Goal: Transaction & Acquisition: Book appointment/travel/reservation

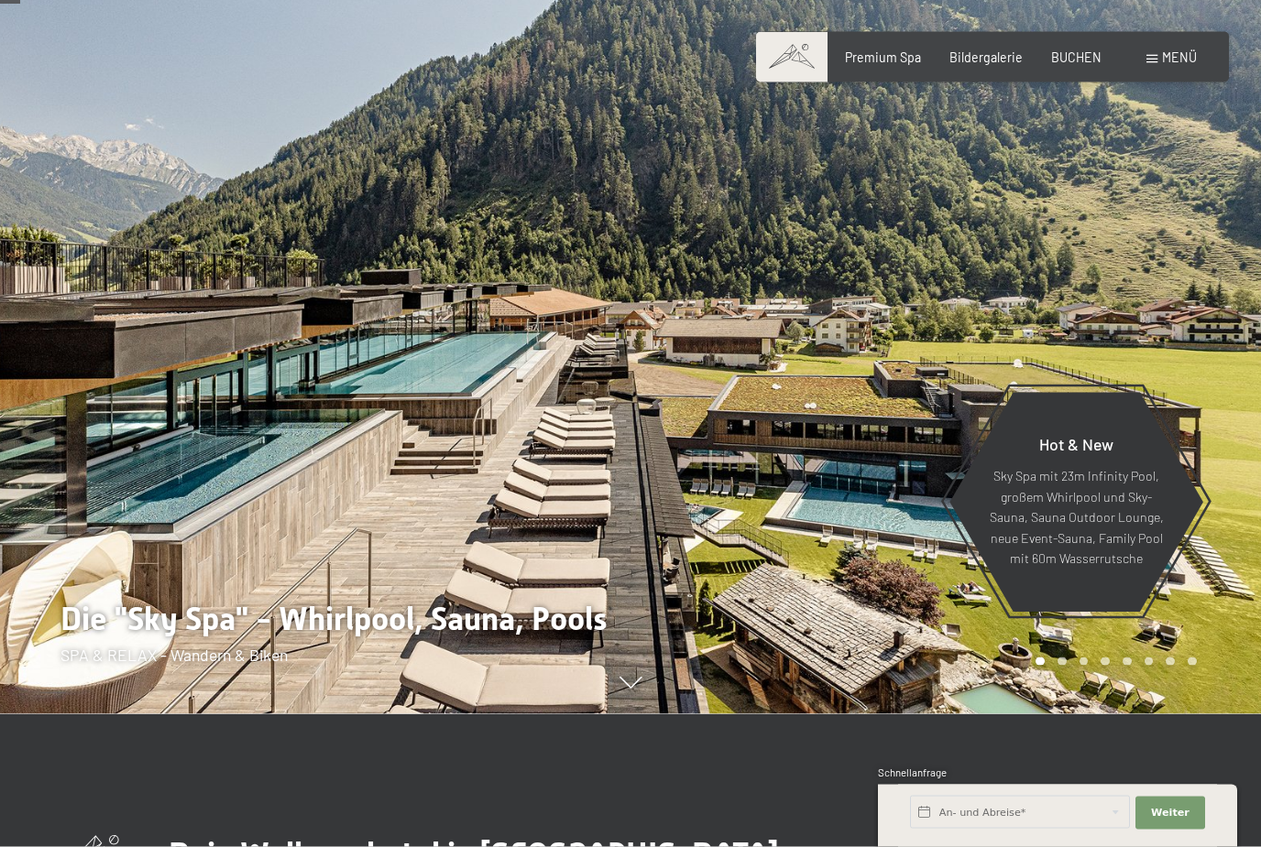
click at [1174, 60] on span "Menü" at bounding box center [1179, 57] width 35 height 16
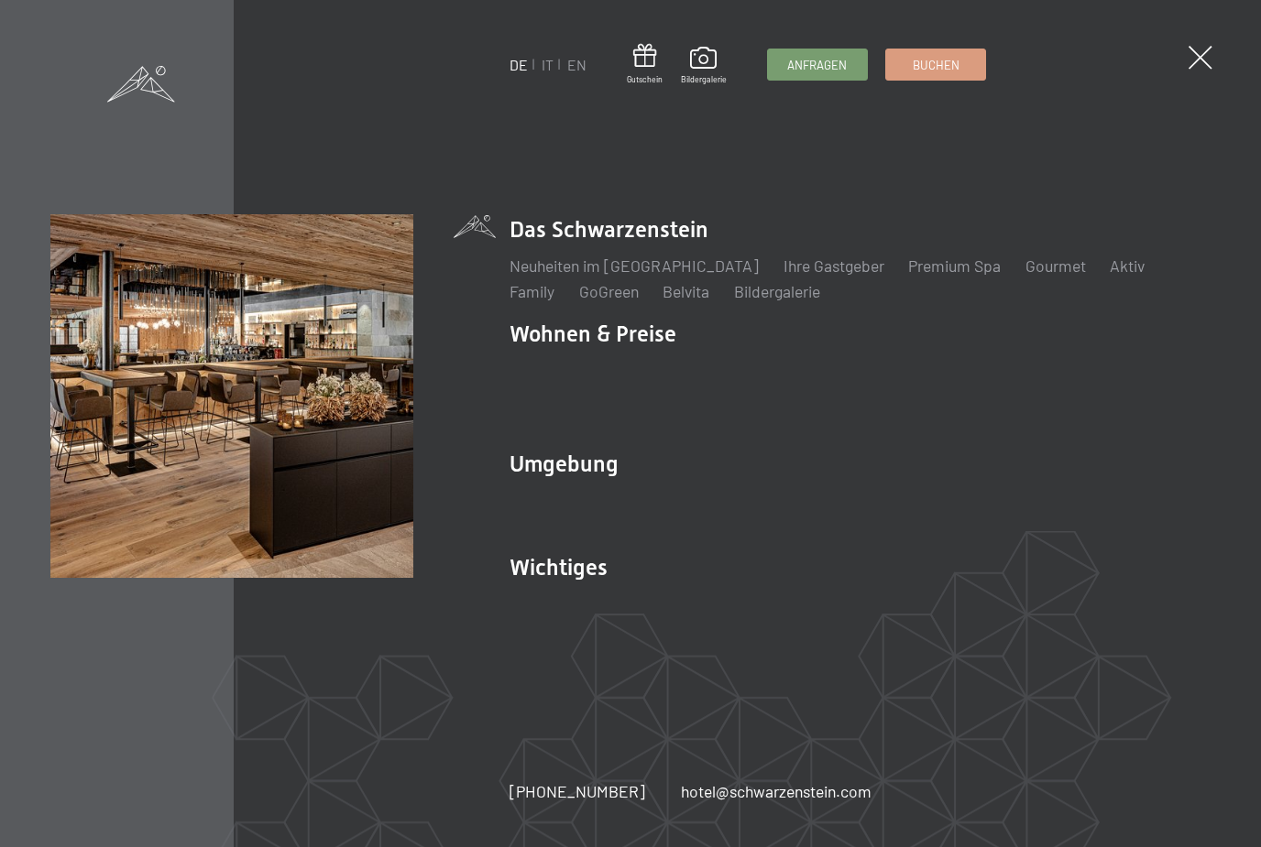
click at [543, 71] on link "IT" at bounding box center [547, 64] width 12 height 17
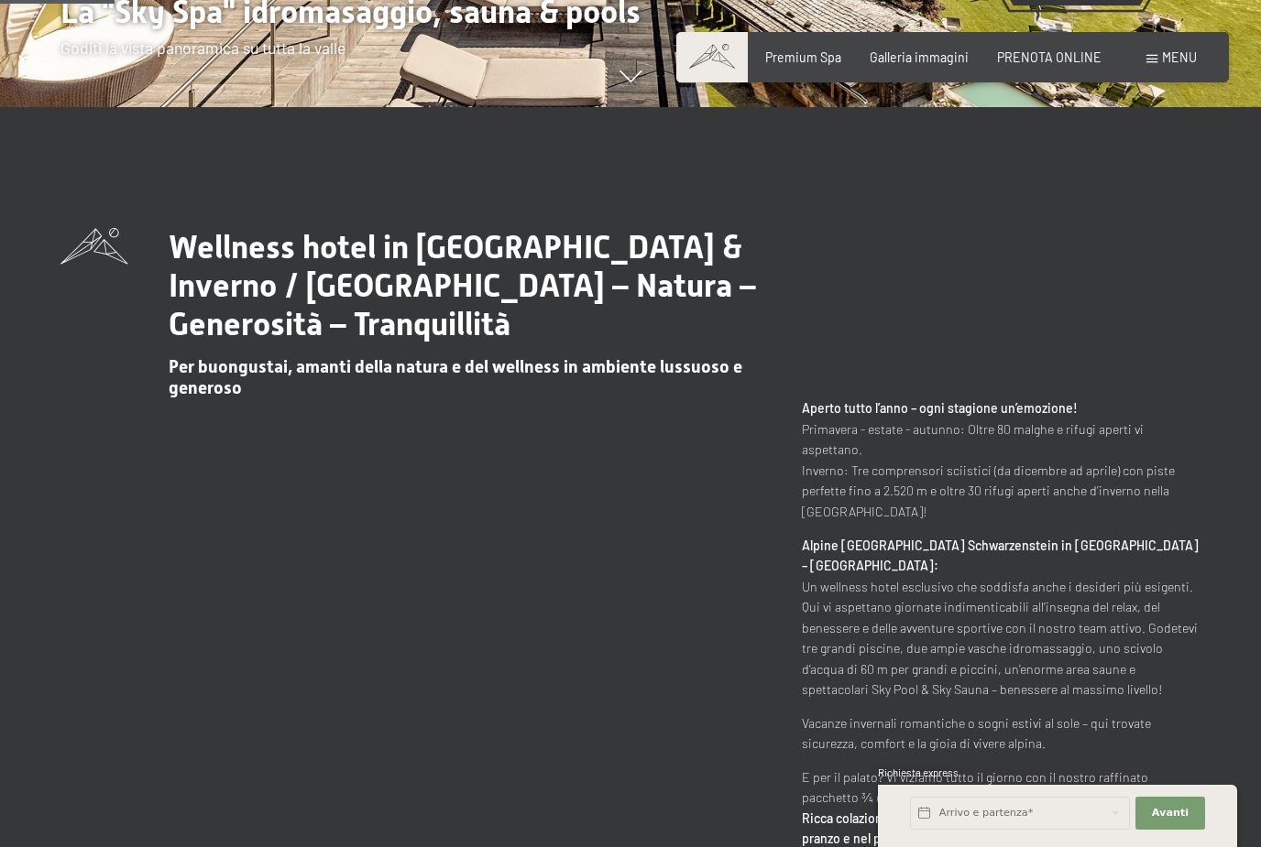
click at [99, 649] on div "Wellness hotel in Alto Adige / Estate & Inverno / Luxury SPA Resort – Natura – …" at bounding box center [630, 549] width 1140 height 642
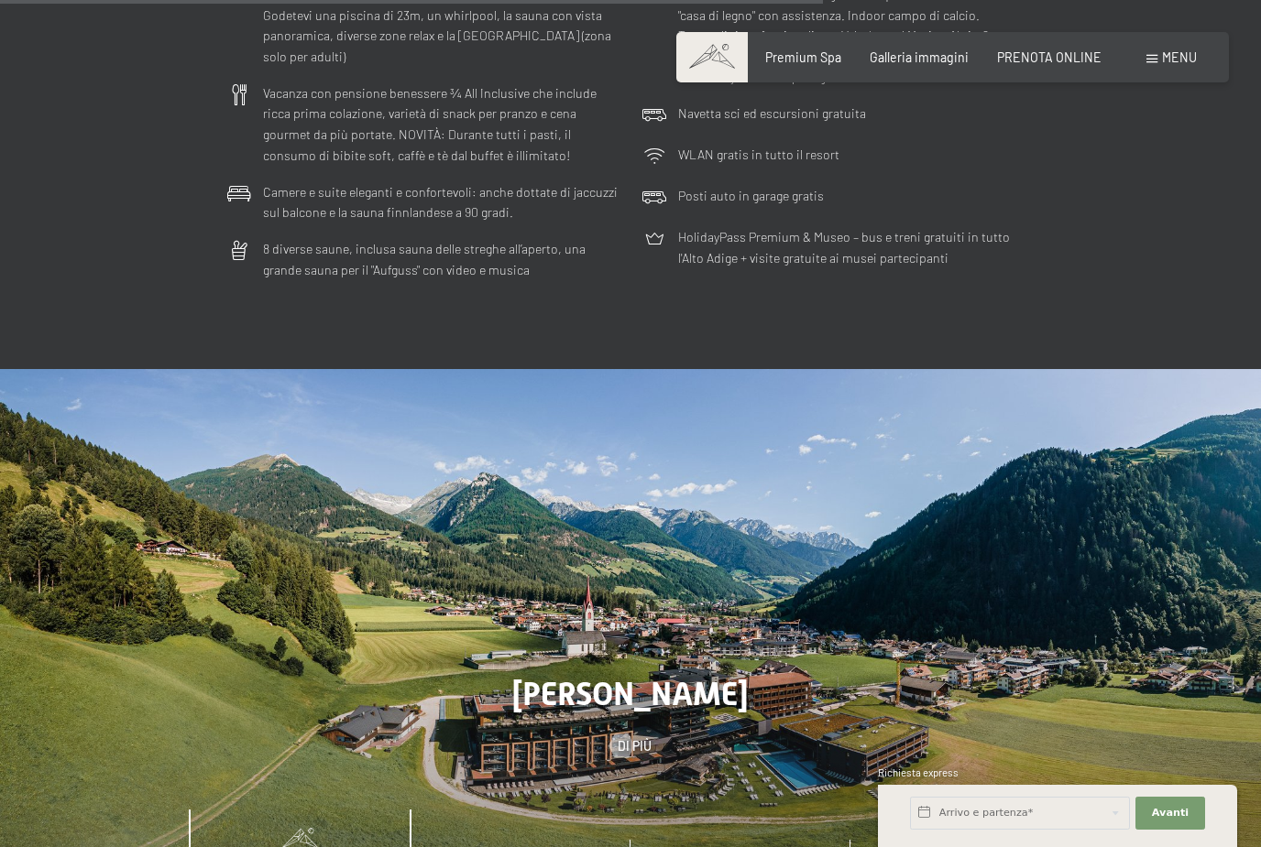
scroll to position [4859, 0]
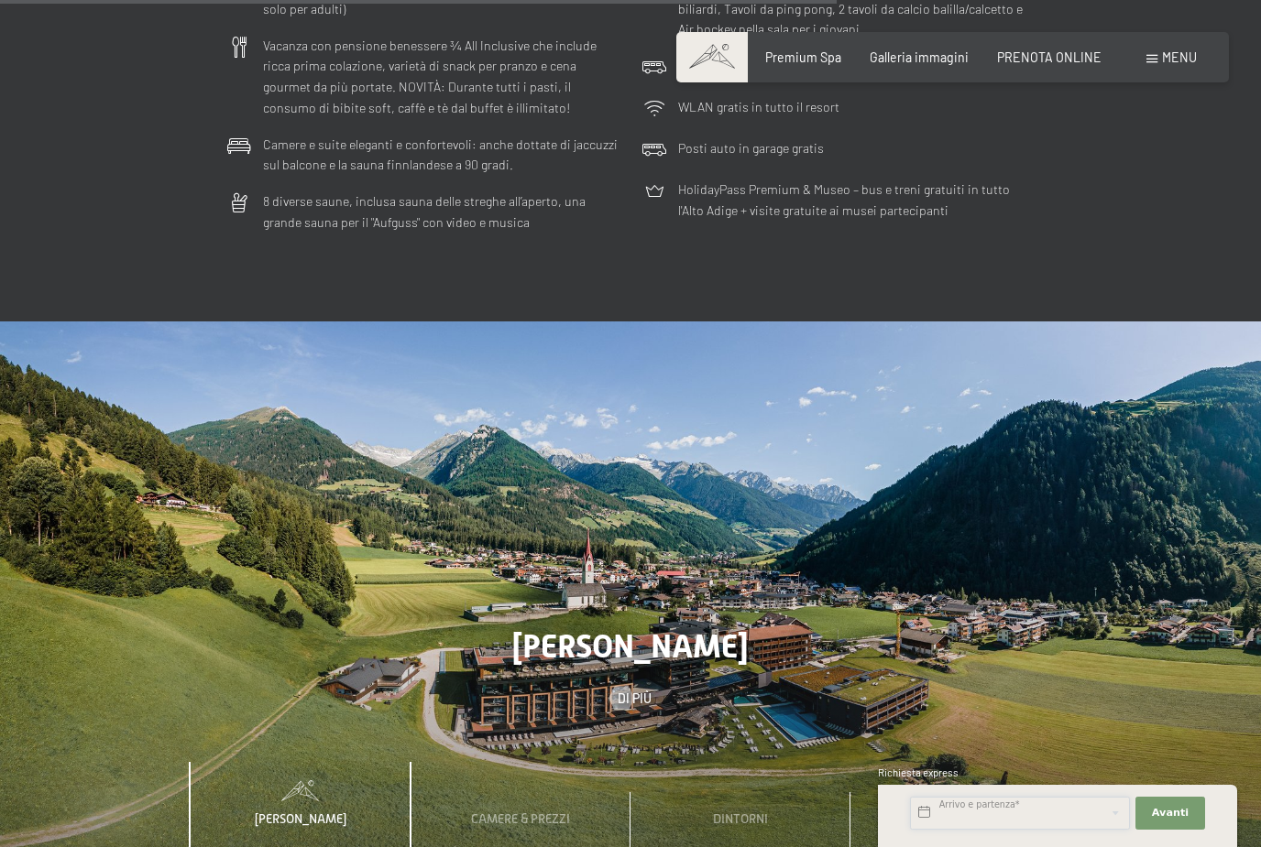
click at [1015, 830] on input "text" at bounding box center [1020, 813] width 220 height 33
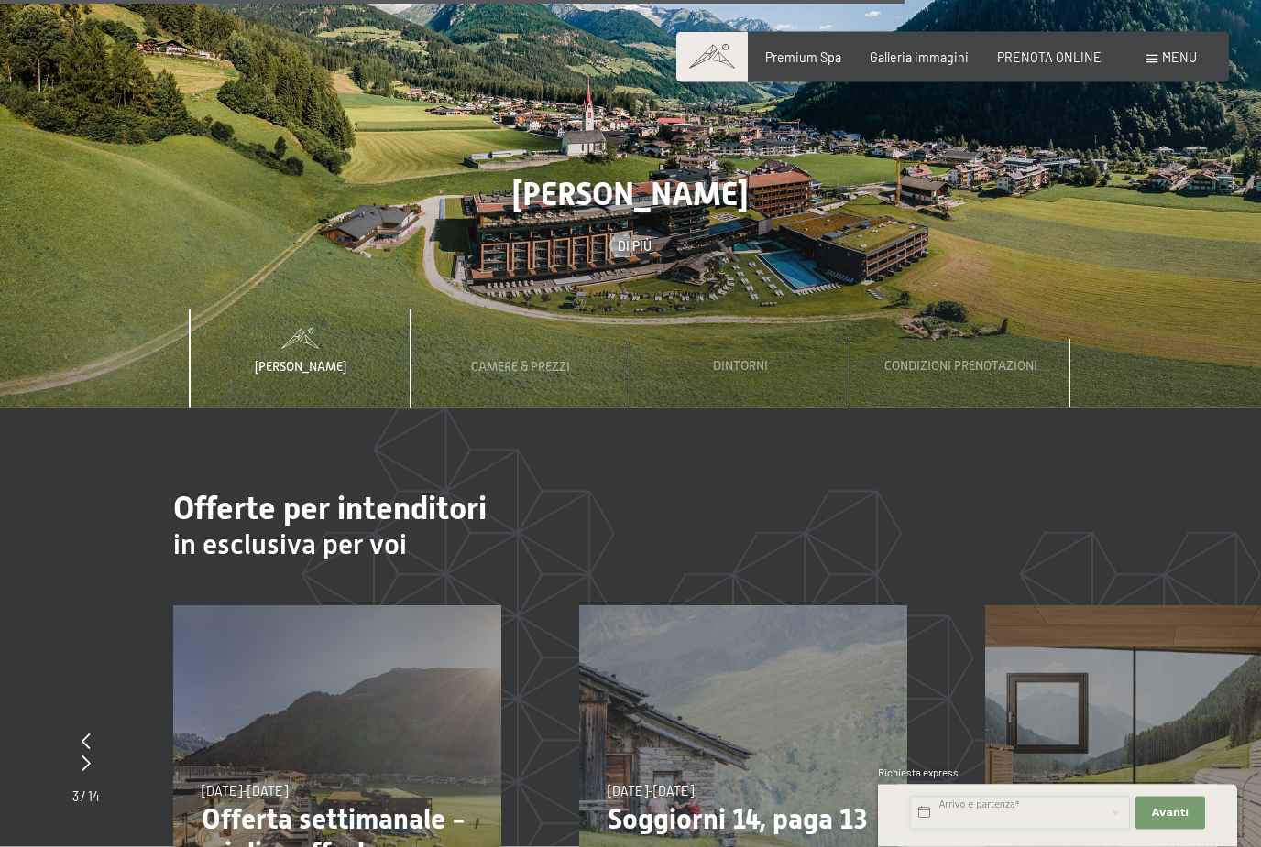
scroll to position [5456, 0]
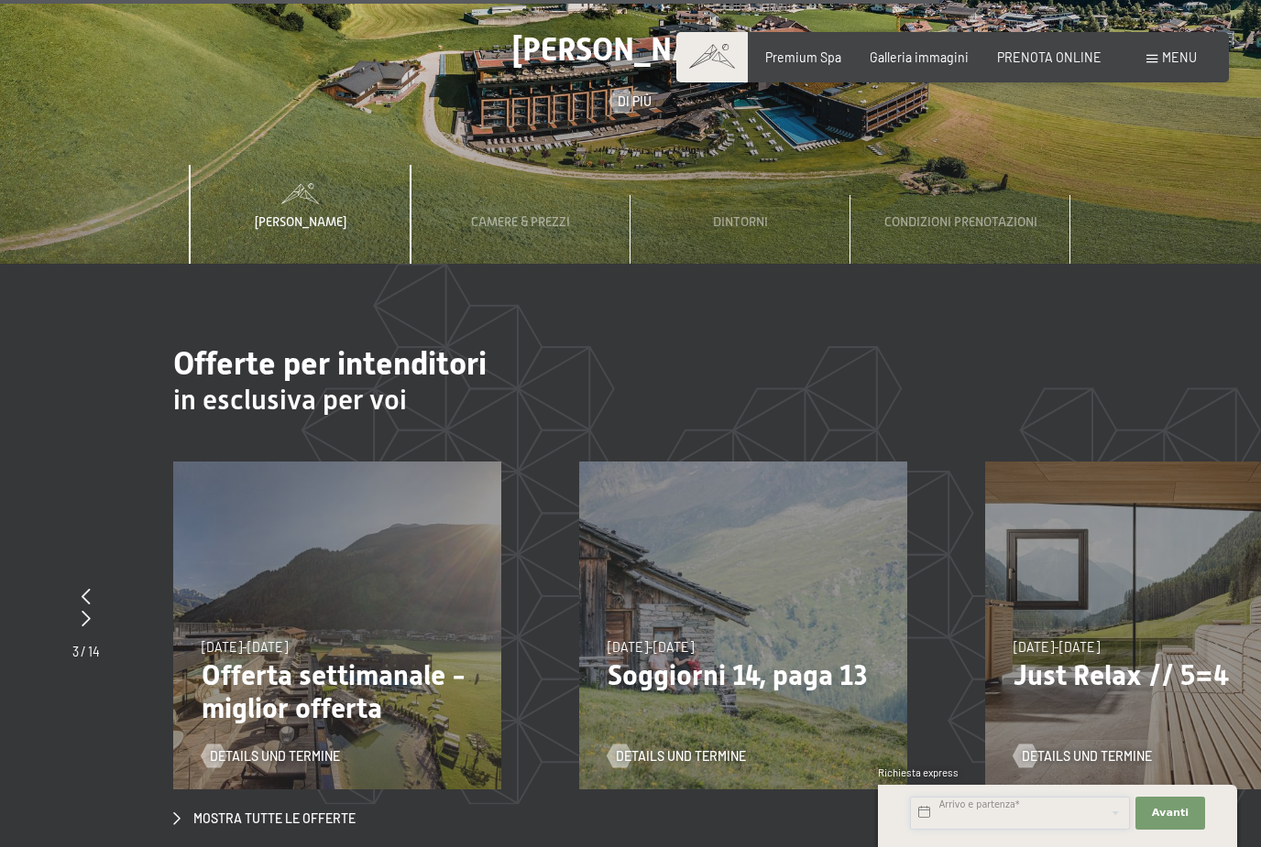
click at [1015, 830] on input "text" at bounding box center [1020, 813] width 220 height 33
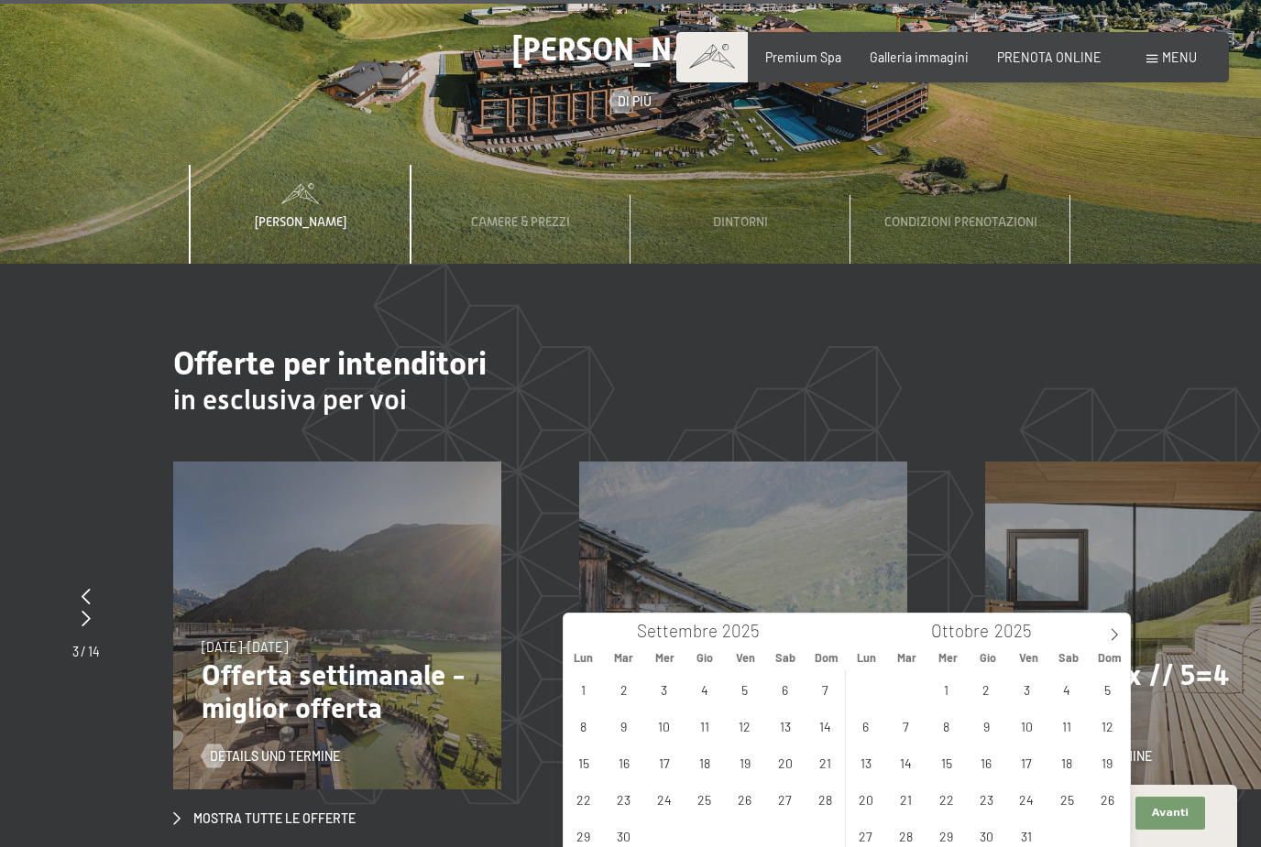
click at [1015, 830] on input "text" at bounding box center [1020, 813] width 220 height 33
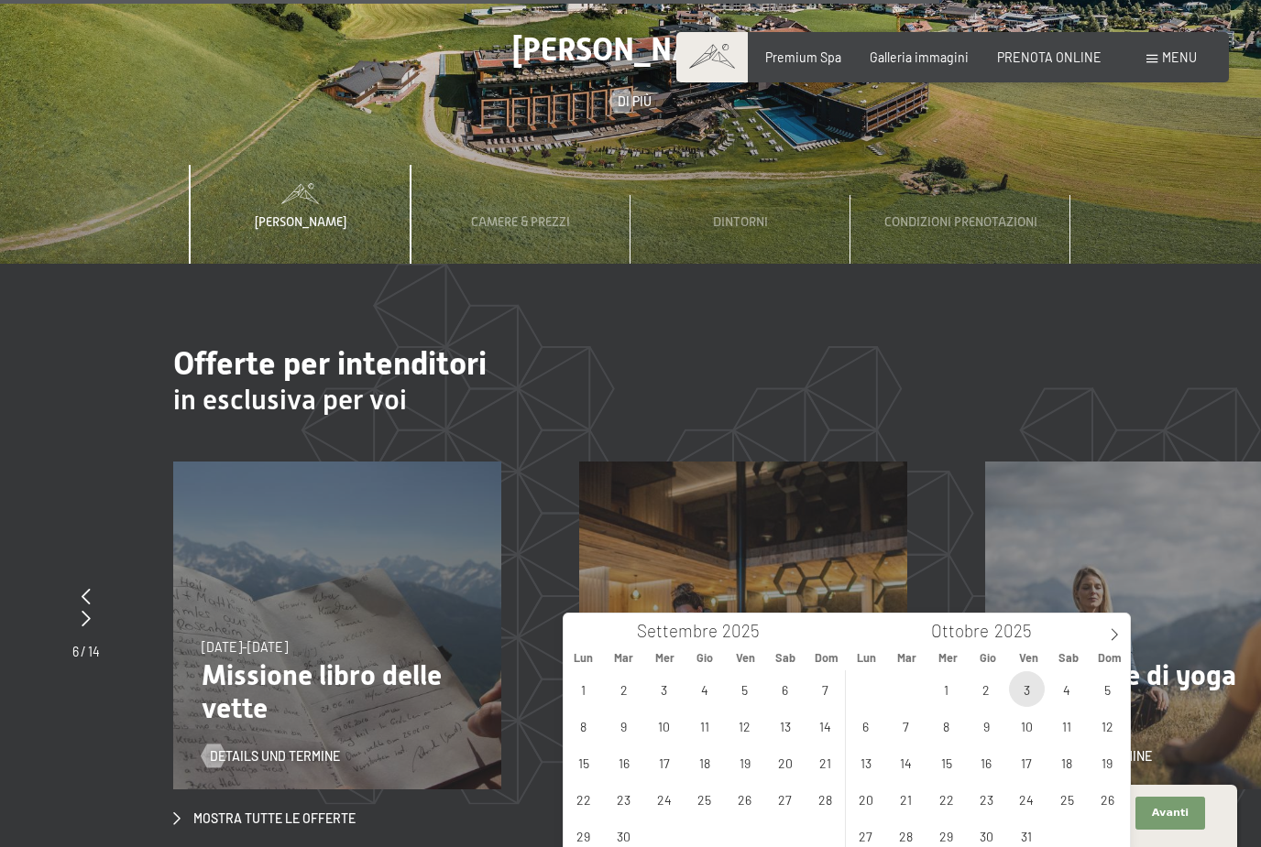
click at [1029, 690] on span "3" at bounding box center [1027, 690] width 36 height 36
click at [1112, 686] on span "5" at bounding box center [1107, 690] width 36 height 36
type input "Ven. 03/10/2025 - Dom. 05/10/2025"
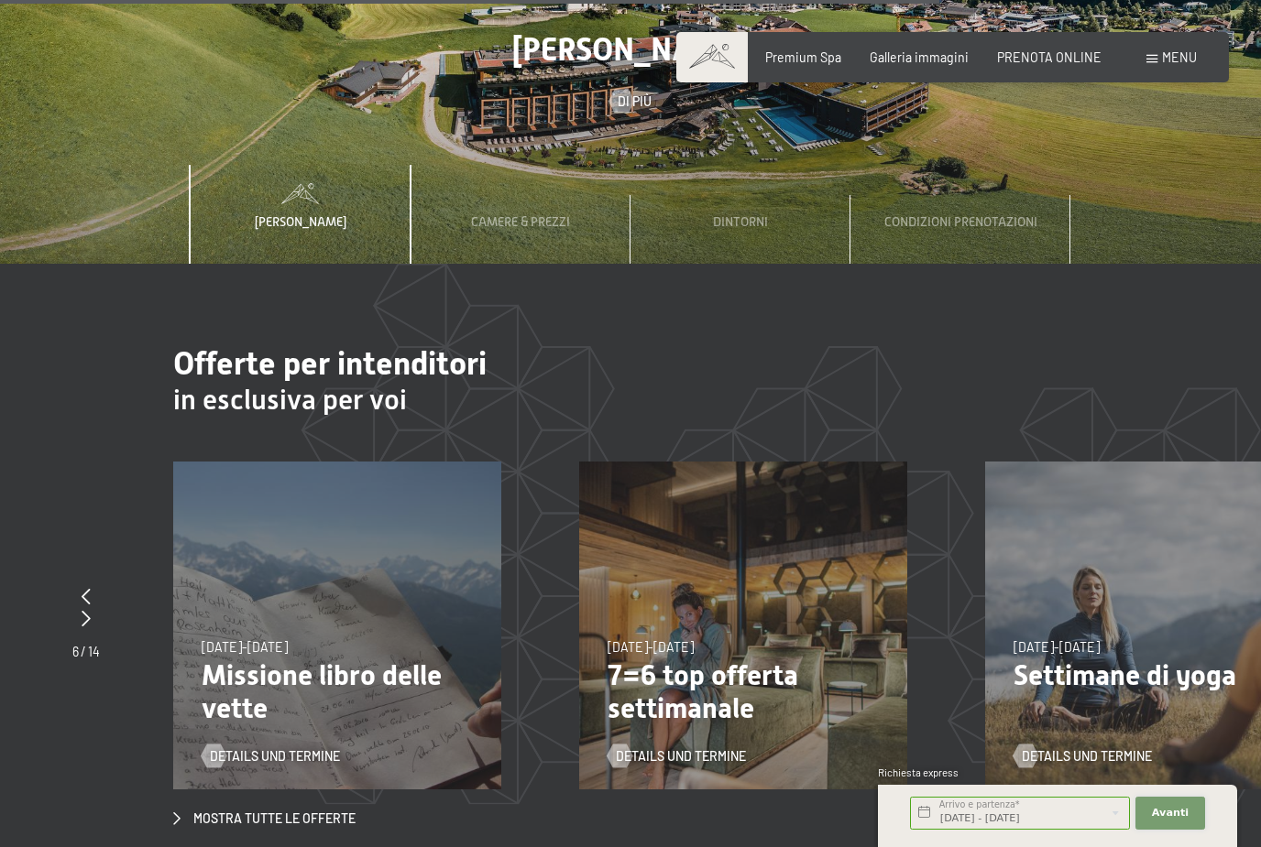
click at [1176, 821] on span "Avanti" at bounding box center [1170, 813] width 37 height 15
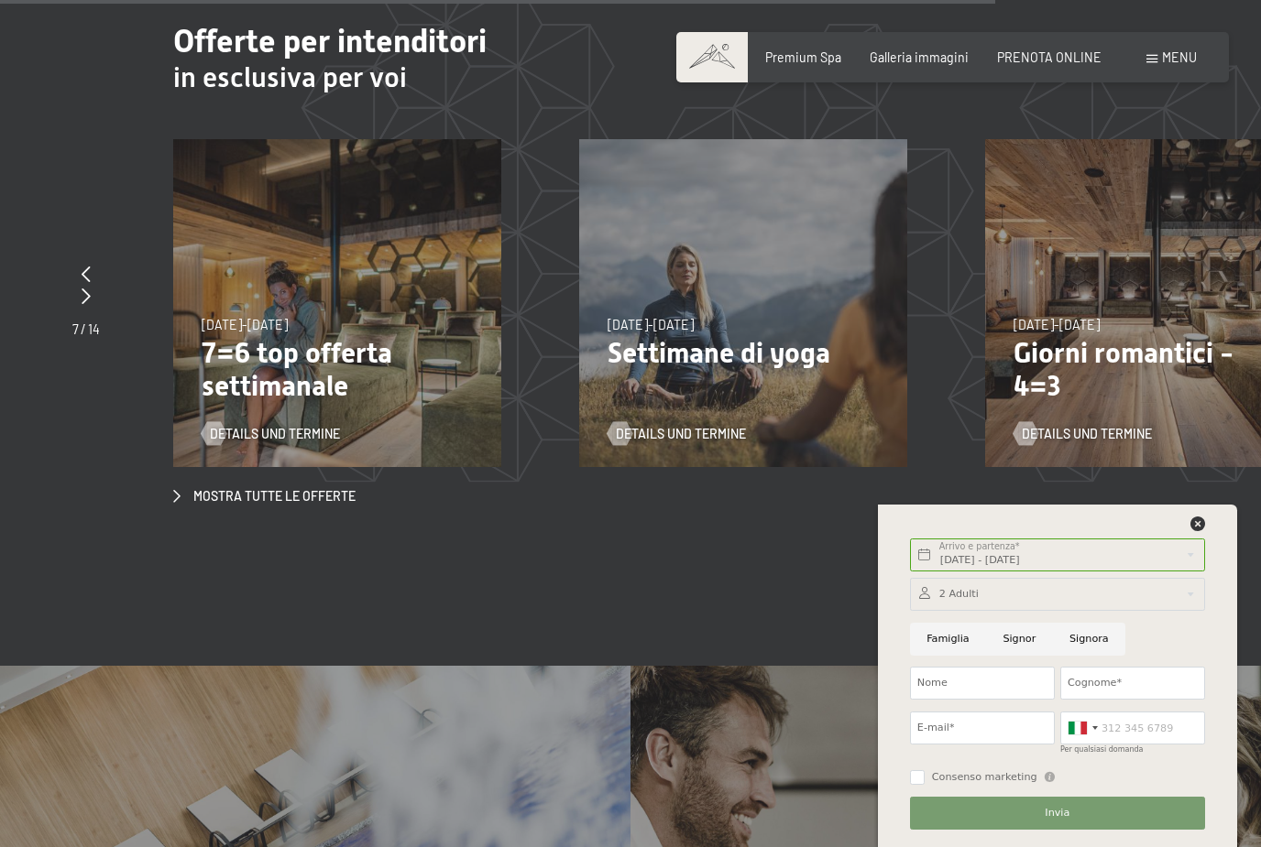
scroll to position [5780, 0]
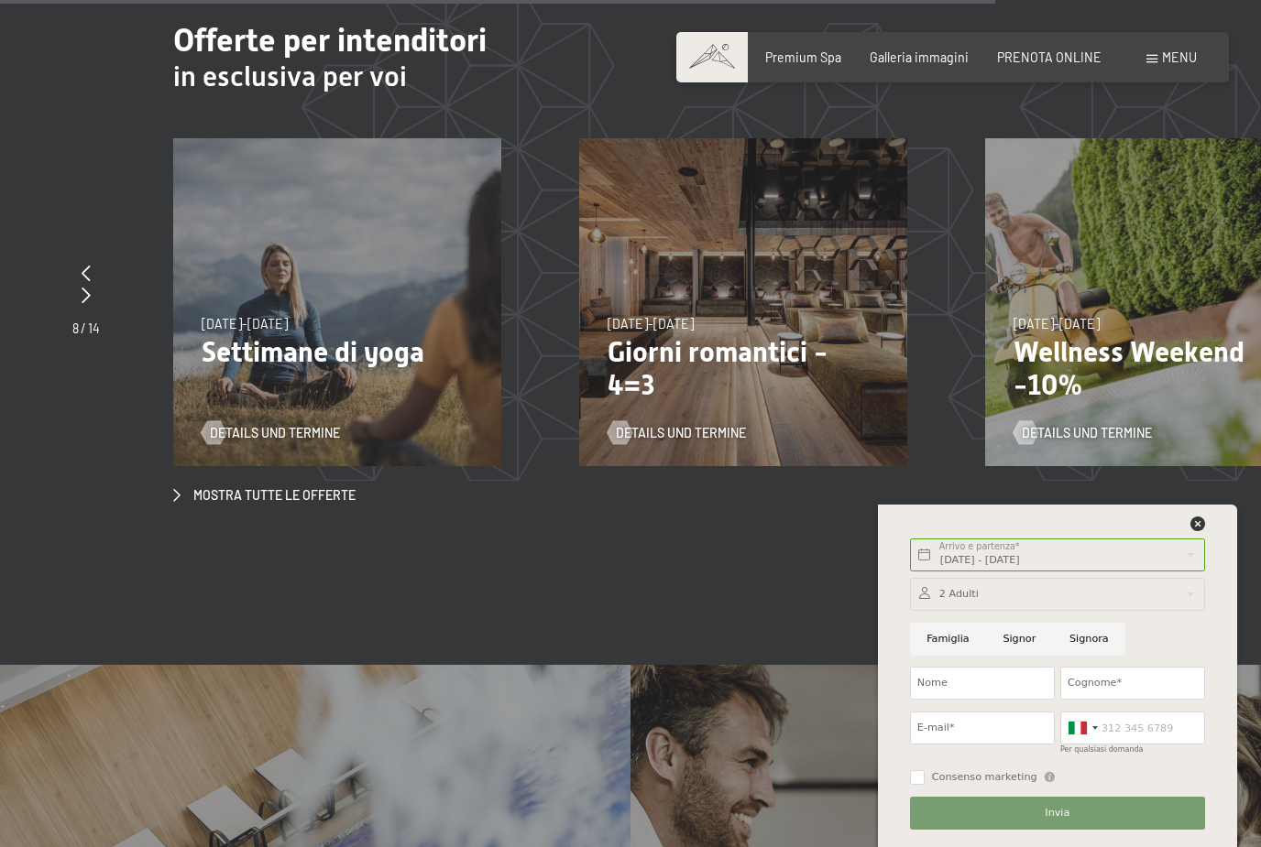
click at [1072, 60] on span "PRENOTA ONLINE" at bounding box center [1049, 57] width 104 height 16
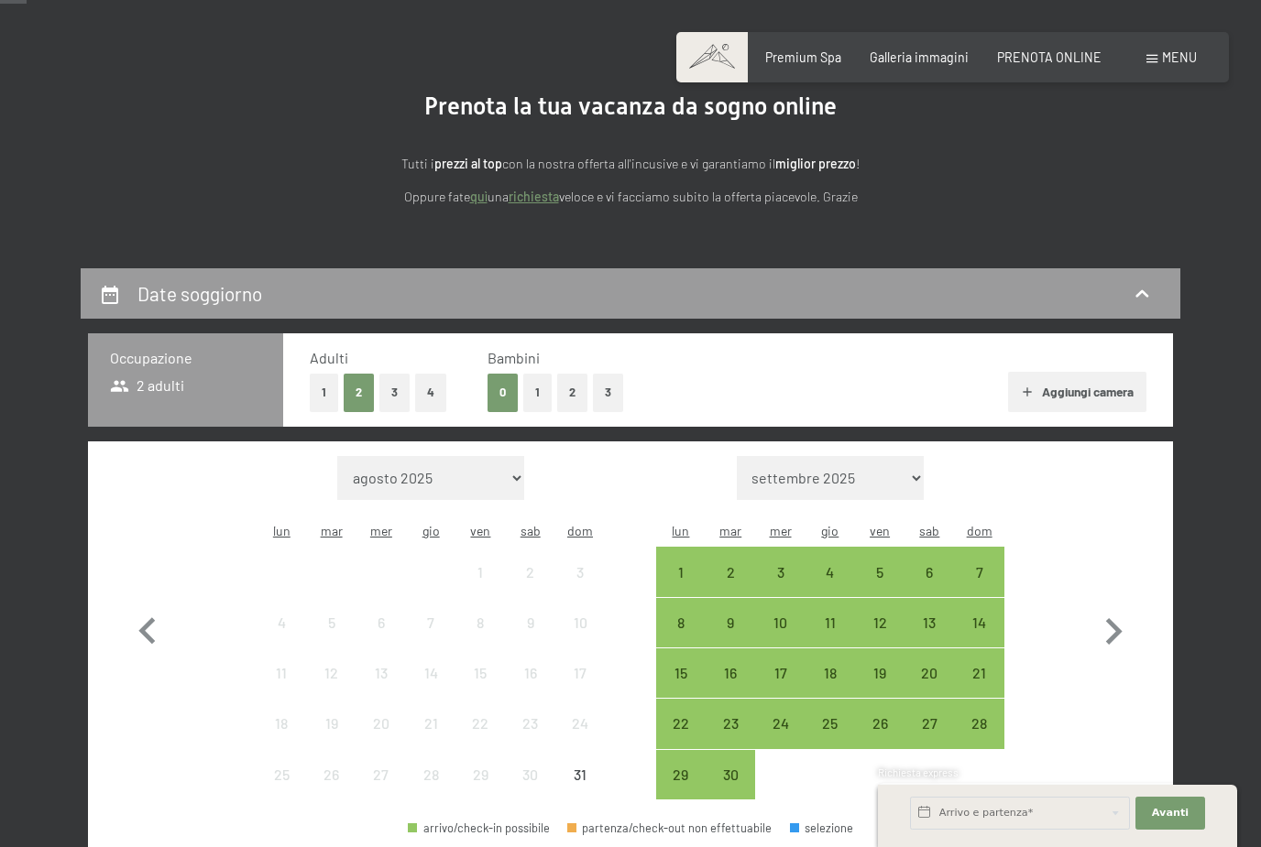
scroll to position [128, 0]
click at [531, 396] on button "1" at bounding box center [537, 394] width 28 height 38
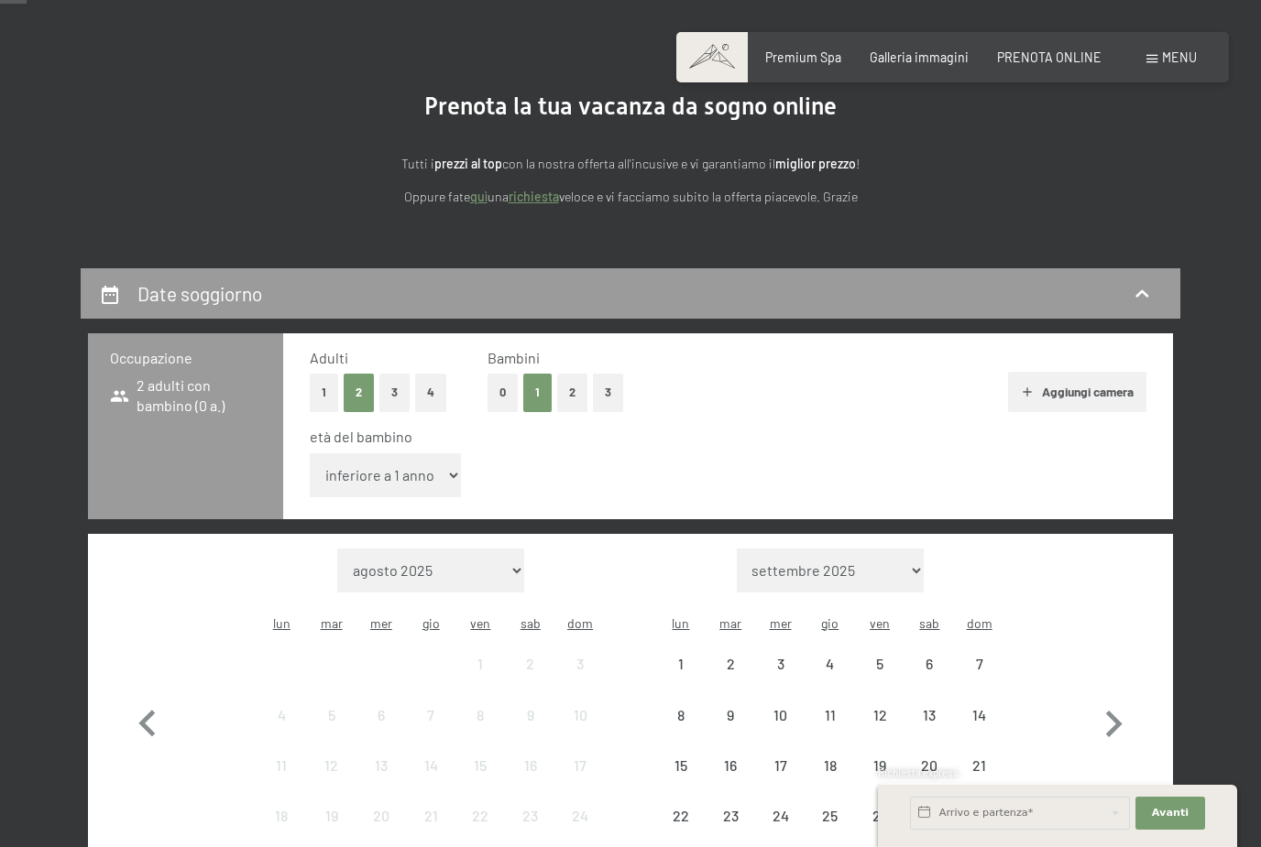
click at [433, 464] on select "inferiore a 1 anno 1 anno 2 anni 3 anni 4 anni 5 anni 6 anni 7 anni 8 anni 9 an…" at bounding box center [385, 475] width 151 height 44
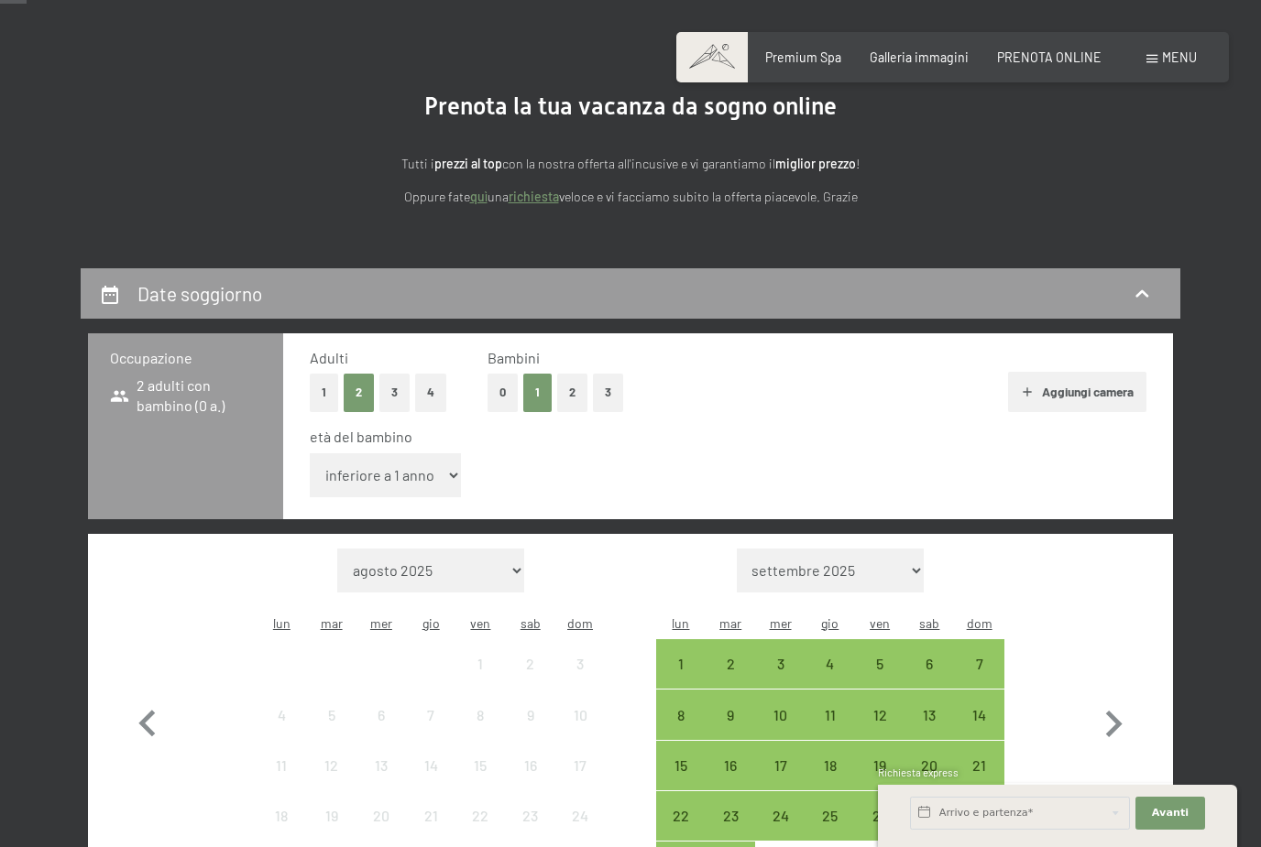
select select "9"
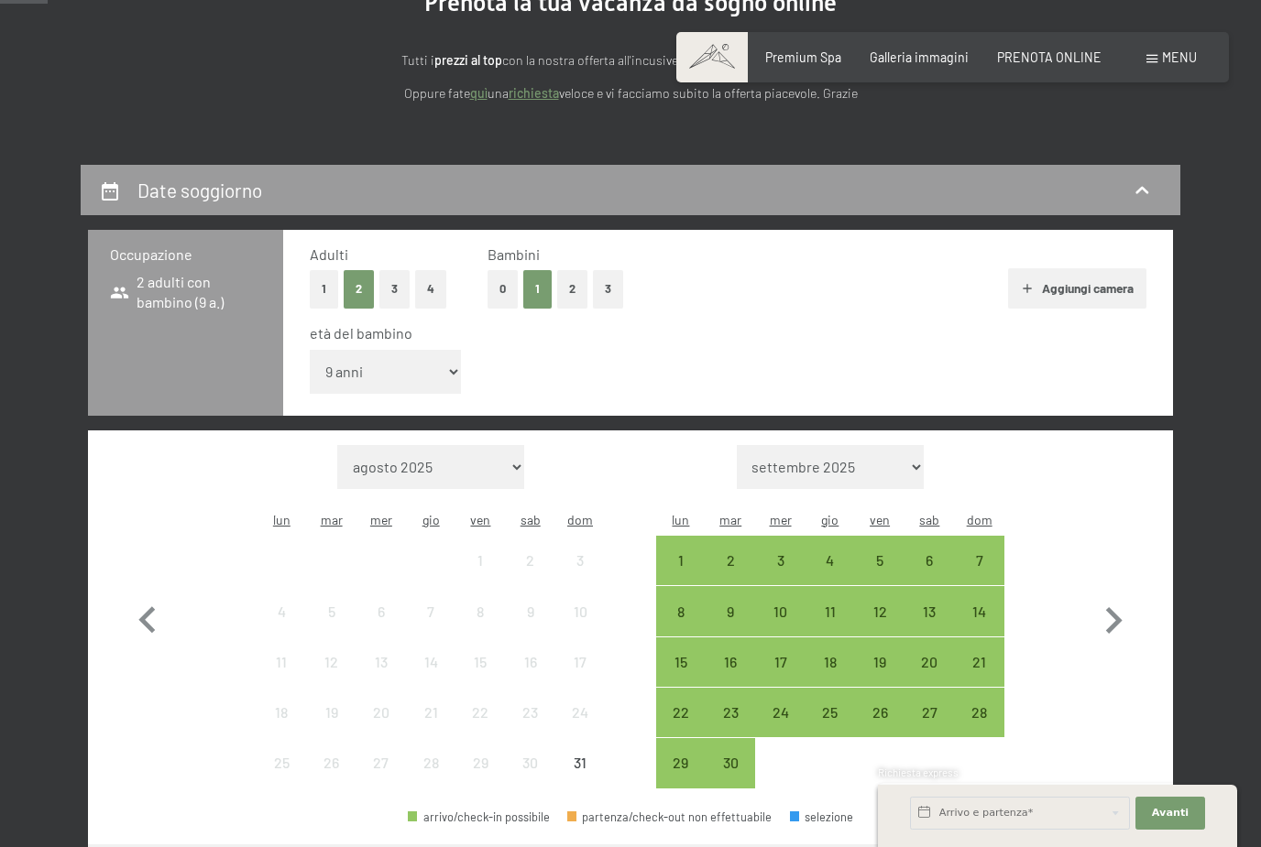
scroll to position [235, 0]
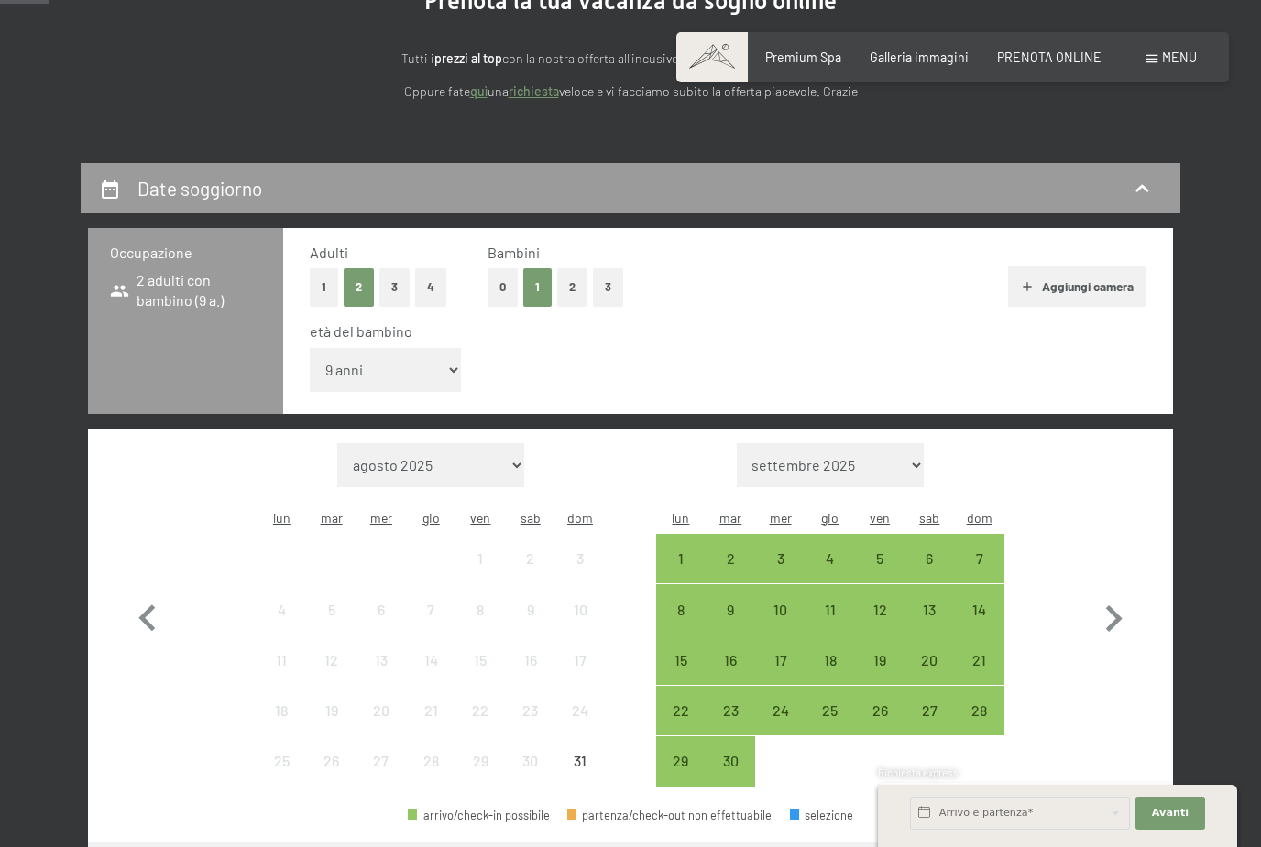
click at [1115, 593] on icon "button" at bounding box center [1113, 619] width 53 height 53
select select "2025-09-01"
select select "2025-10-01"
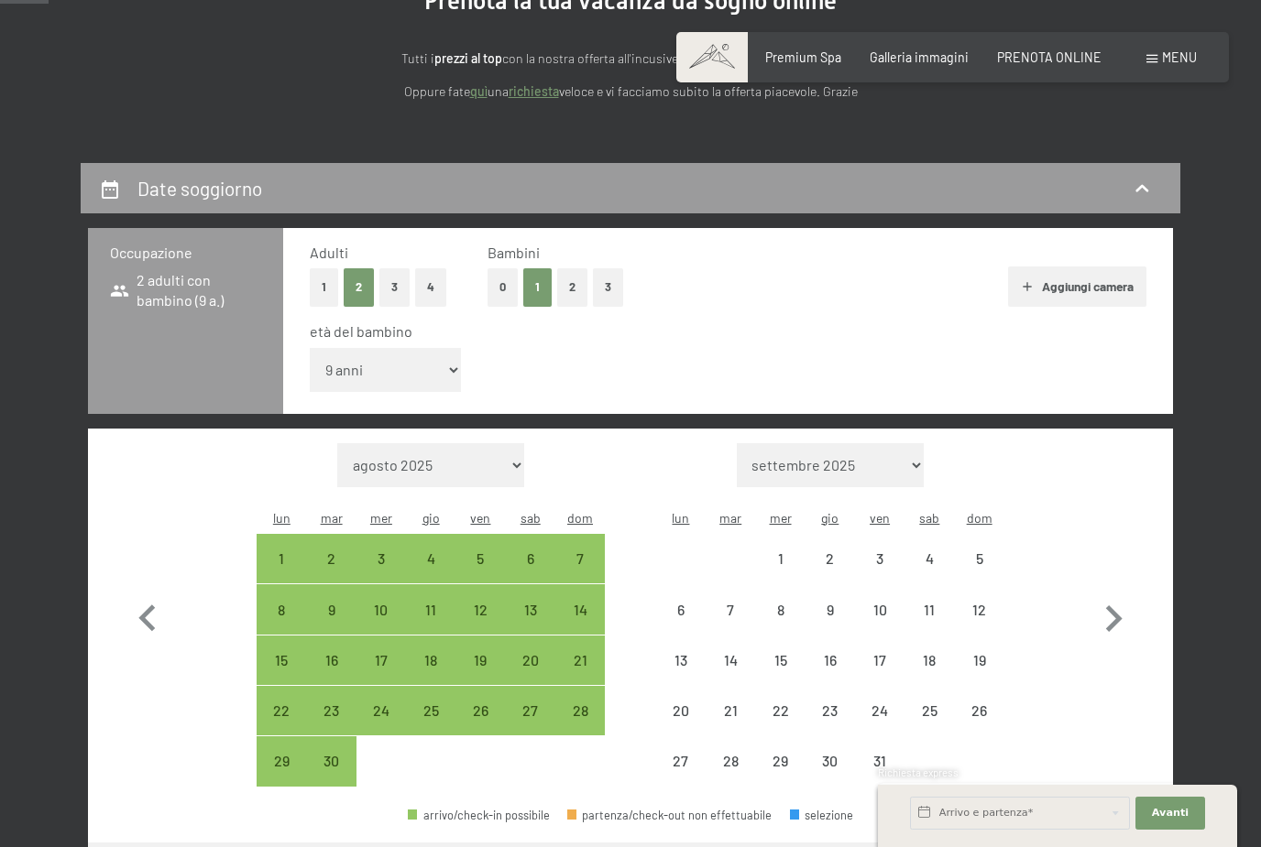
select select "2025-09-01"
select select "2025-10-01"
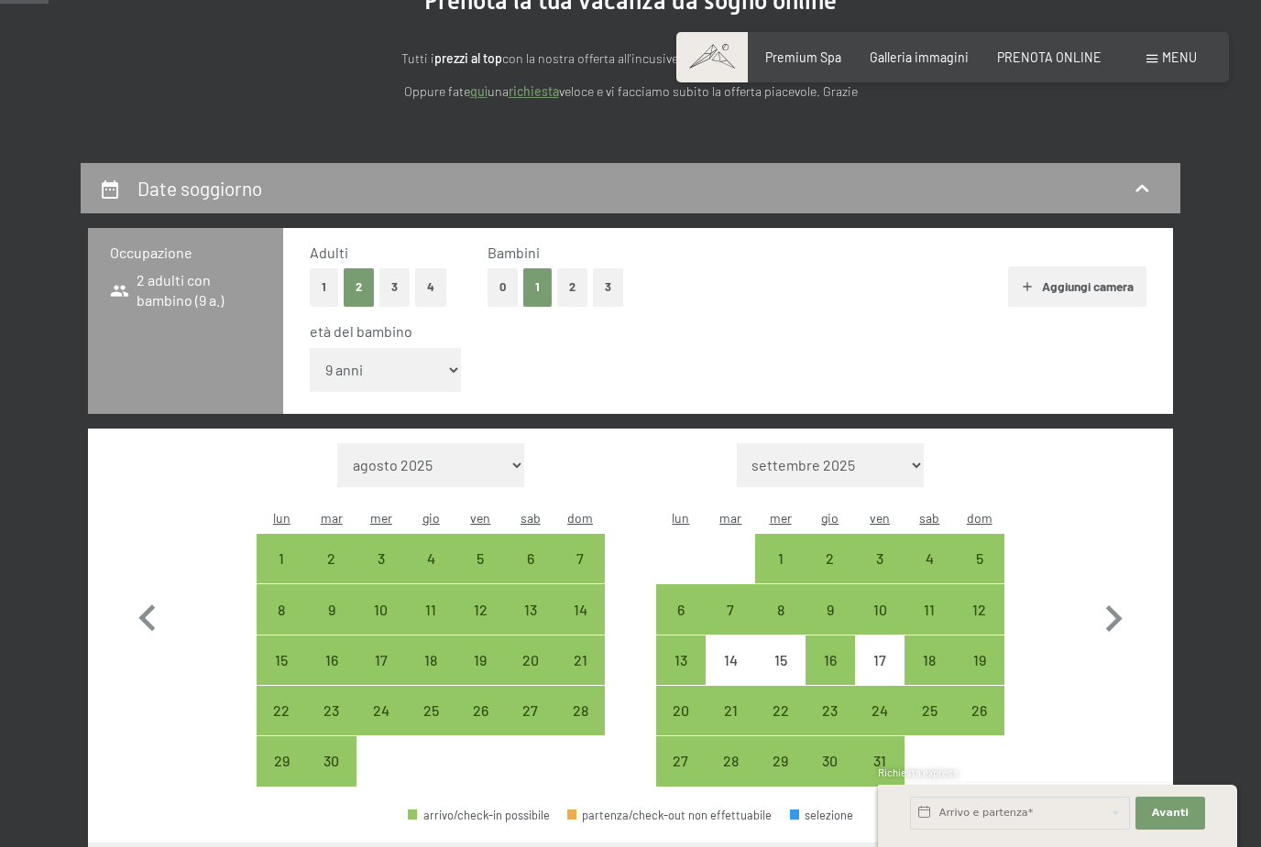
click at [884, 551] on div "3" at bounding box center [880, 574] width 46 height 46
select select "2025-09-01"
select select "2025-10-01"
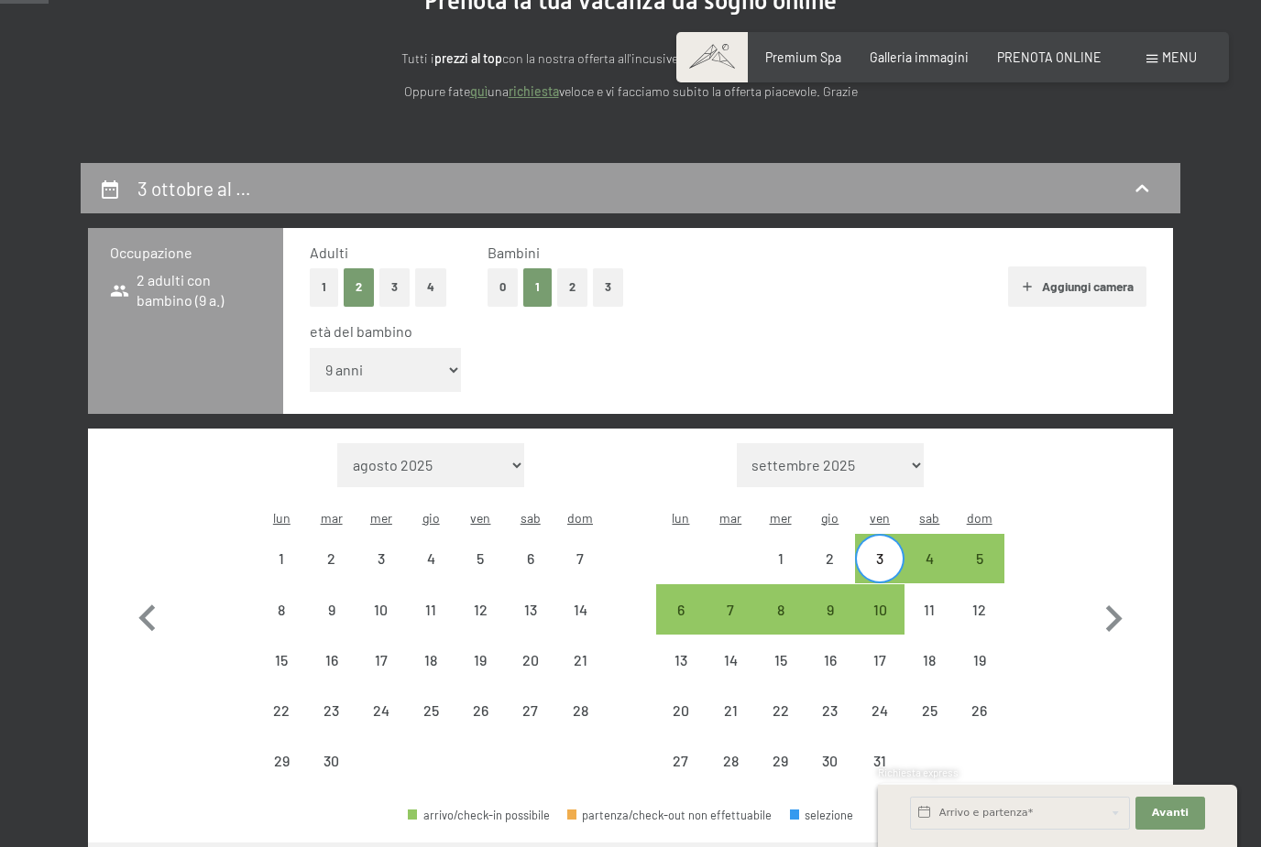
click at [979, 551] on div "5" at bounding box center [979, 574] width 46 height 46
select select "2025-09-01"
select select "2025-10-01"
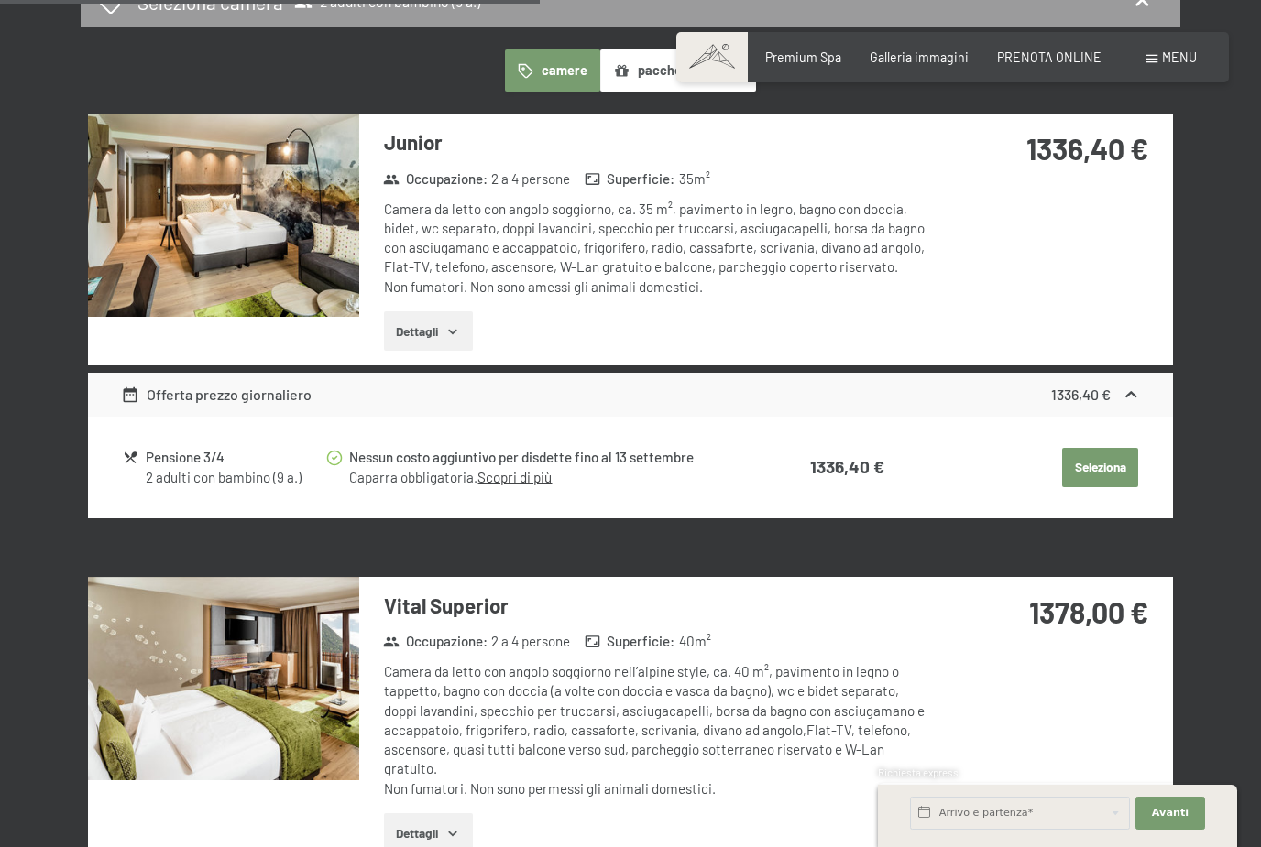
scroll to position [1165, 0]
click at [260, 227] on img at bounding box center [223, 216] width 271 height 203
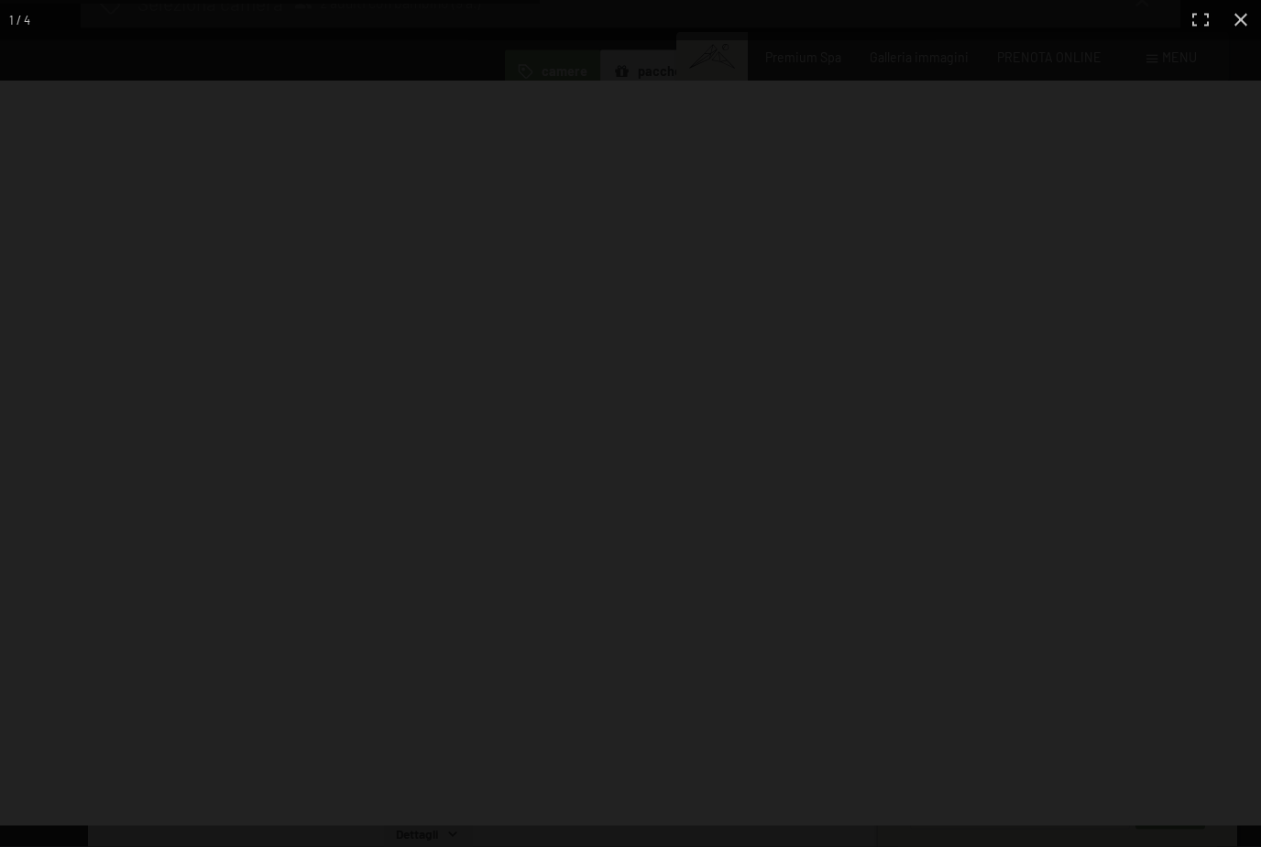
scroll to position [1166, 0]
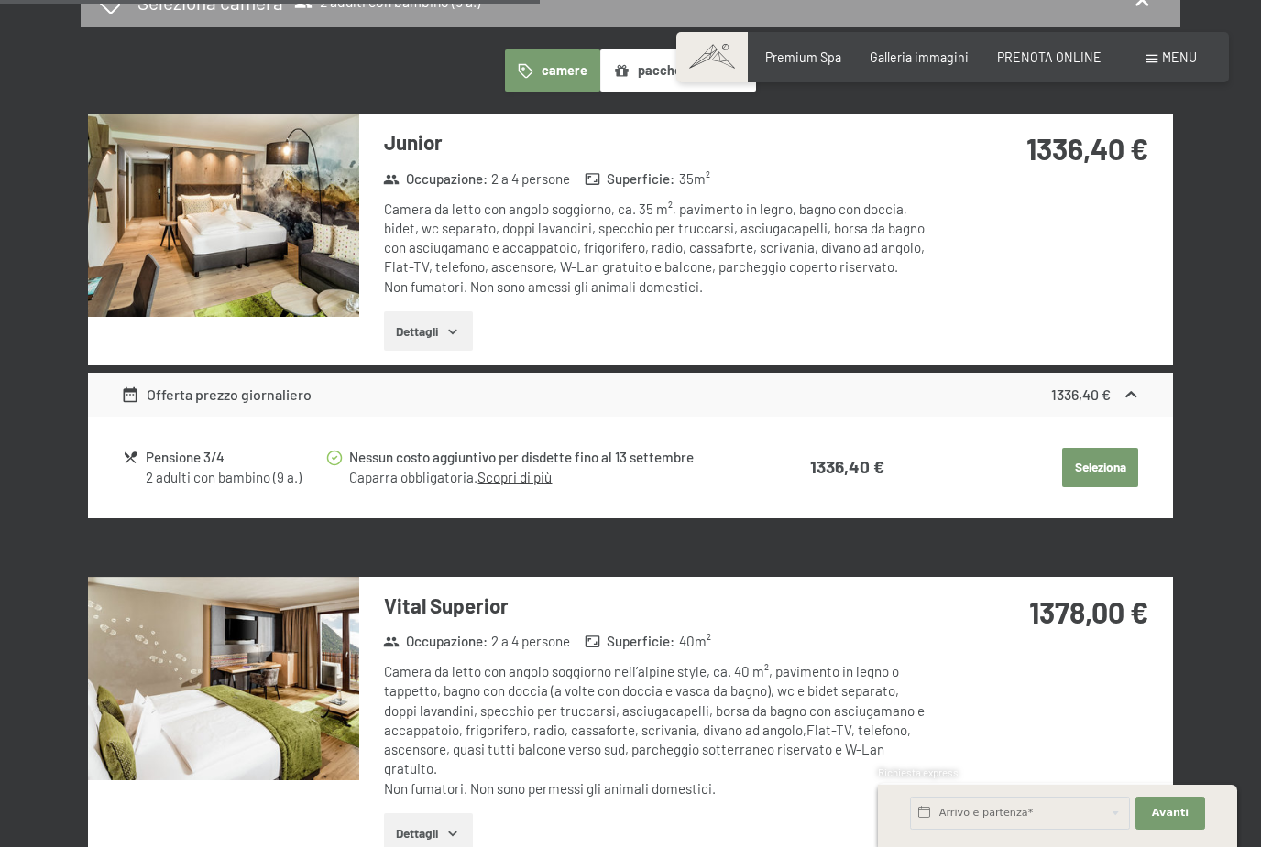
click at [1246, 19] on div "3 ottobre al 5 ottobre 2025 Occupazione 2 adulti con bambino (9 a.) Adulti 1 2 …" at bounding box center [630, 273] width 1261 height 2085
click at [288, 179] on img at bounding box center [223, 215] width 271 height 203
click at [1247, 19] on div "3 ottobre al 5 ottobre 2025 Occupazione 2 adulti con bambino (9 a.) Adulti 1 2 …" at bounding box center [630, 273] width 1261 height 2085
click at [265, 658] on img at bounding box center [223, 678] width 271 height 203
click at [1240, 25] on div "3 ottobre al 5 ottobre 2025 Occupazione 2 adulti con bambino (9 a.) Adulti 1 2 …" at bounding box center [629, 273] width 1221 height 2085
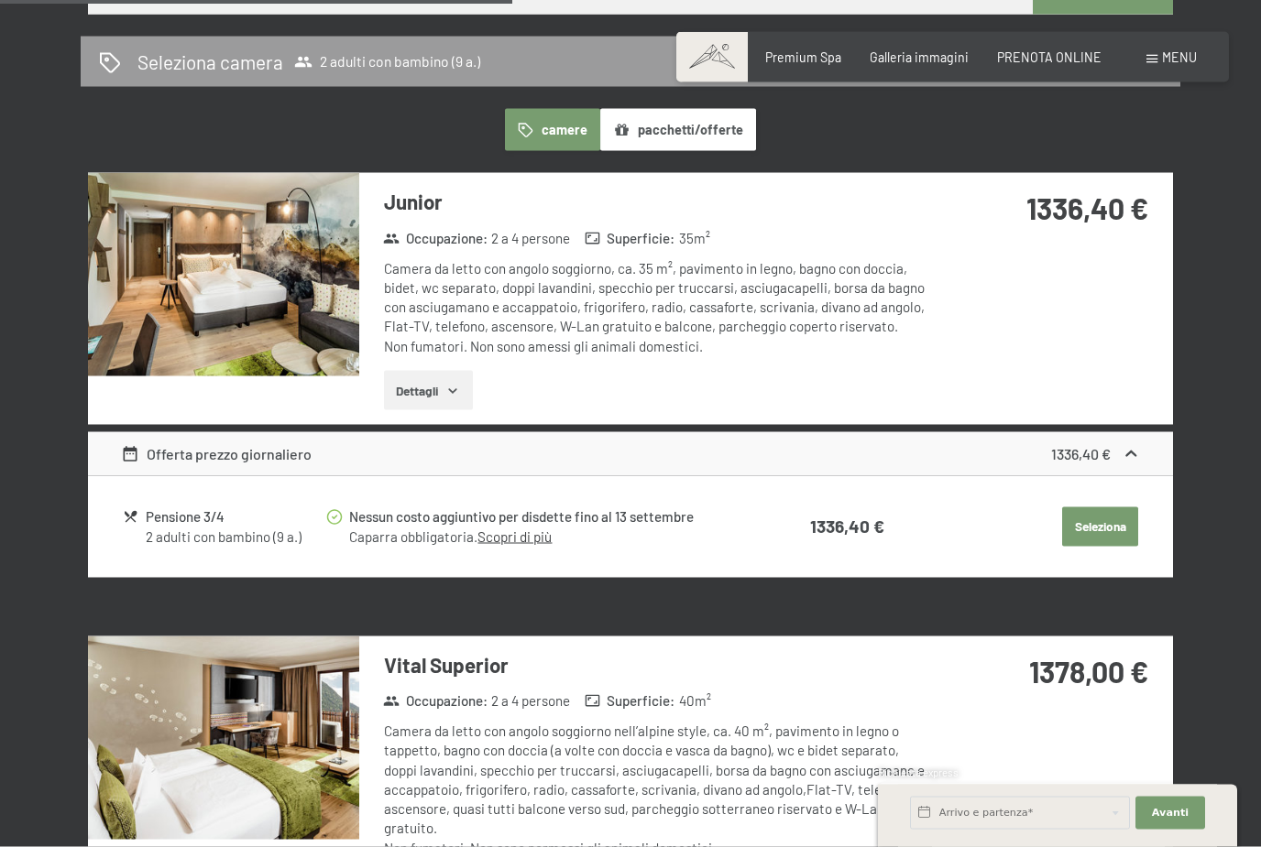
scroll to position [1107, 0]
click at [1115, 508] on button "Seleziona" at bounding box center [1100, 528] width 76 height 40
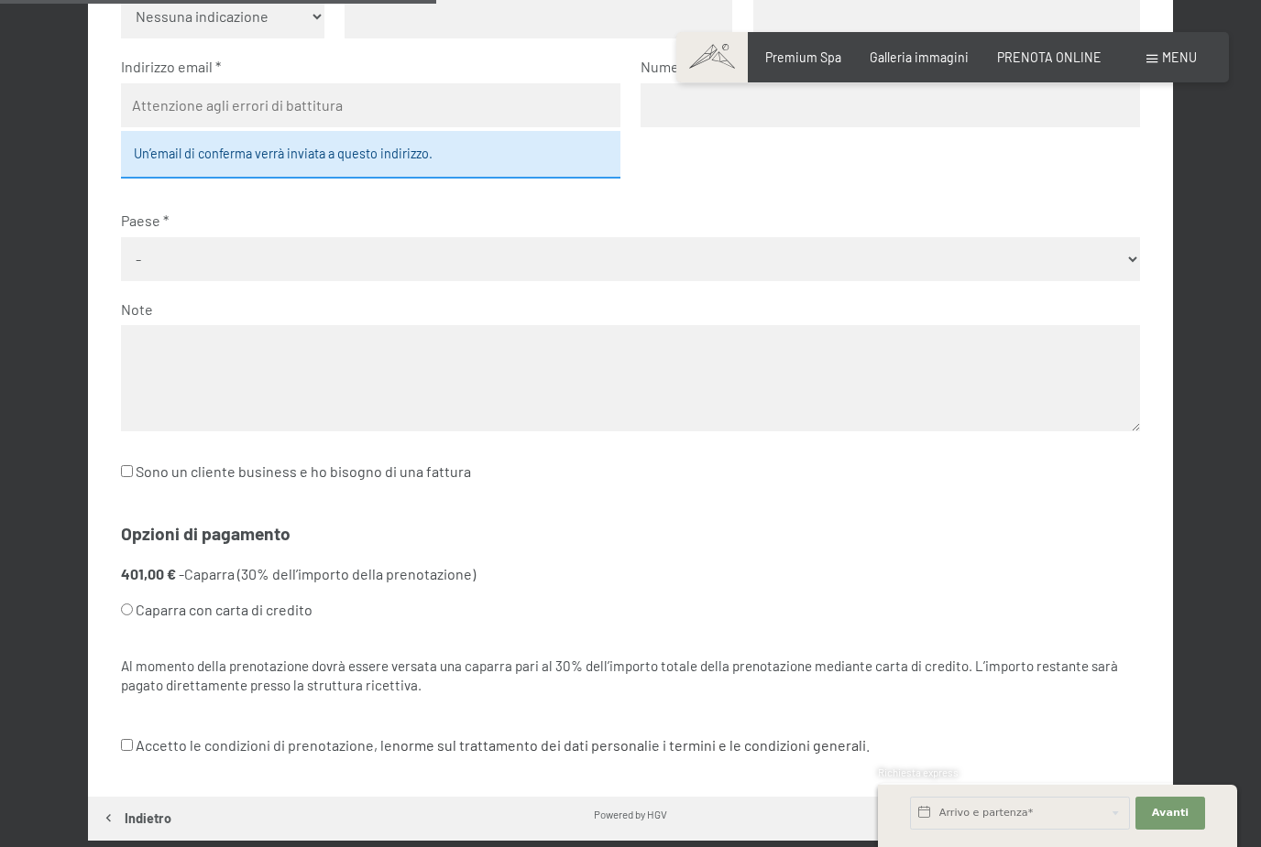
scroll to position [724, 0]
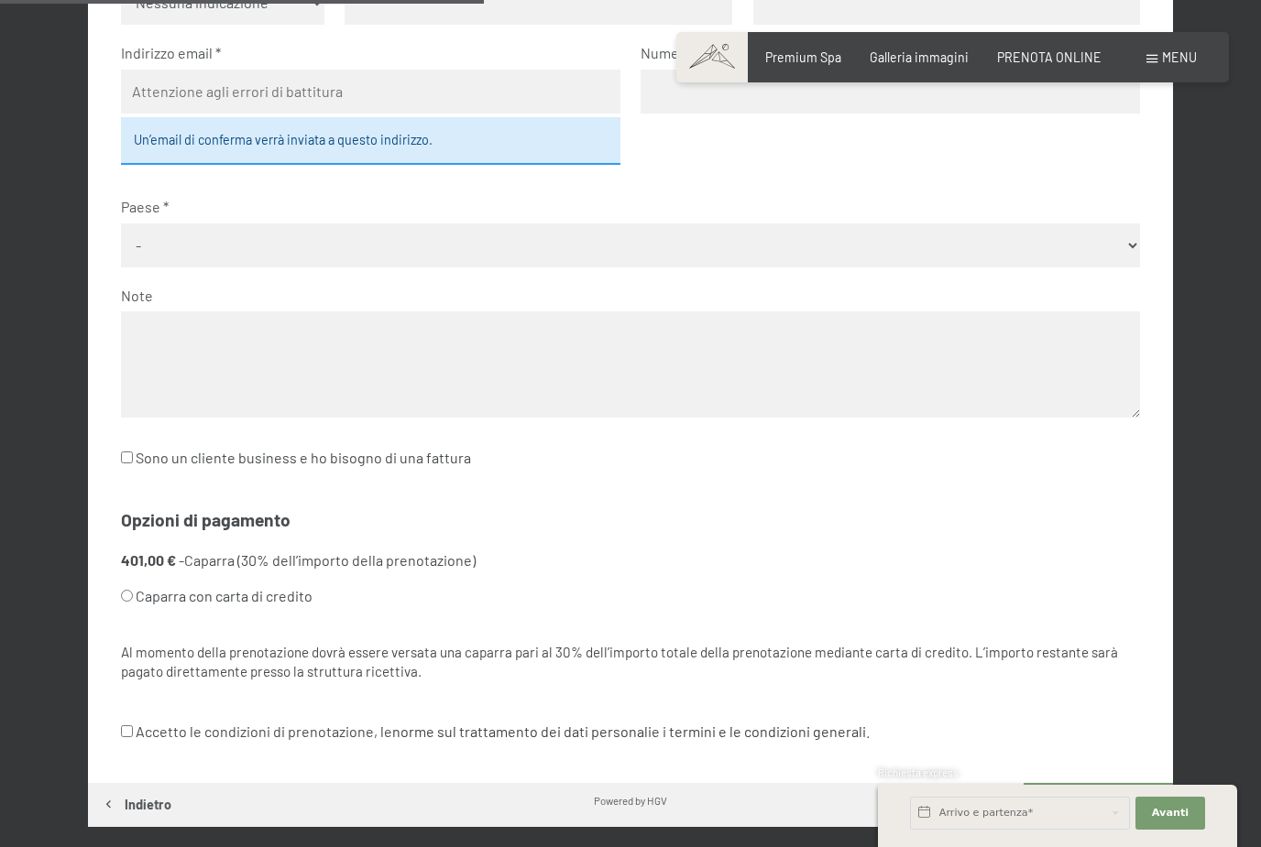
click at [121, 452] on input "Sono un cliente business e ho bisogno di una fattura" at bounding box center [127, 458] width 12 height 12
checkbox input "true"
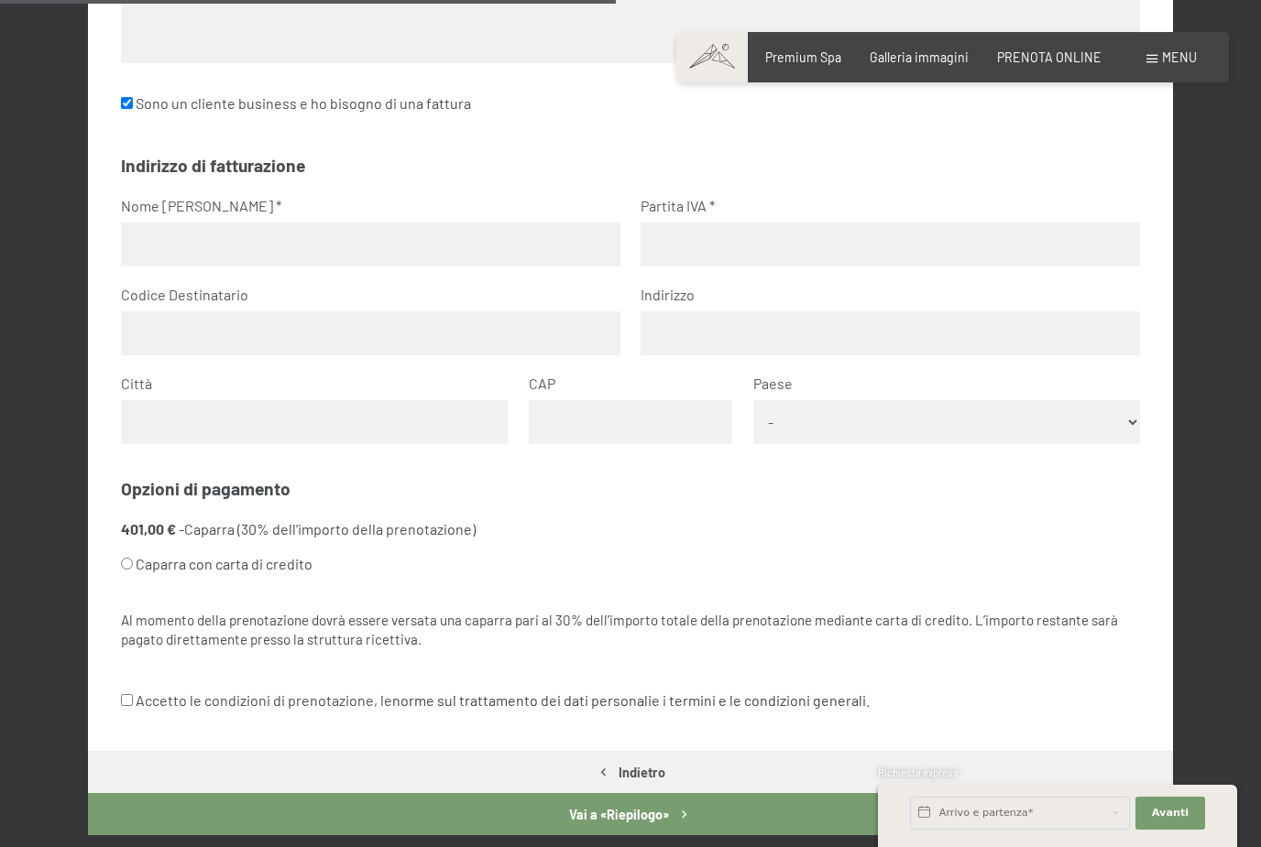
scroll to position [1077, 0]
